Goal: Navigation & Orientation: Go to known website

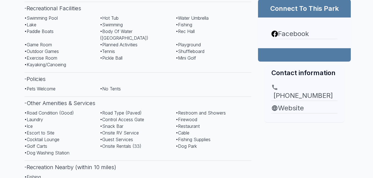
scroll to position [250, 0]
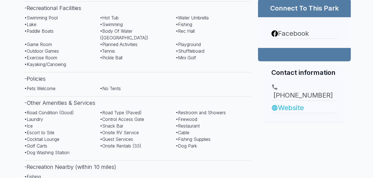
click at [290, 103] on link "Website" at bounding box center [304, 108] width 66 height 10
click at [296, 103] on link "Website" at bounding box center [304, 108] width 66 height 10
